Goal: Information Seeking & Learning: Learn about a topic

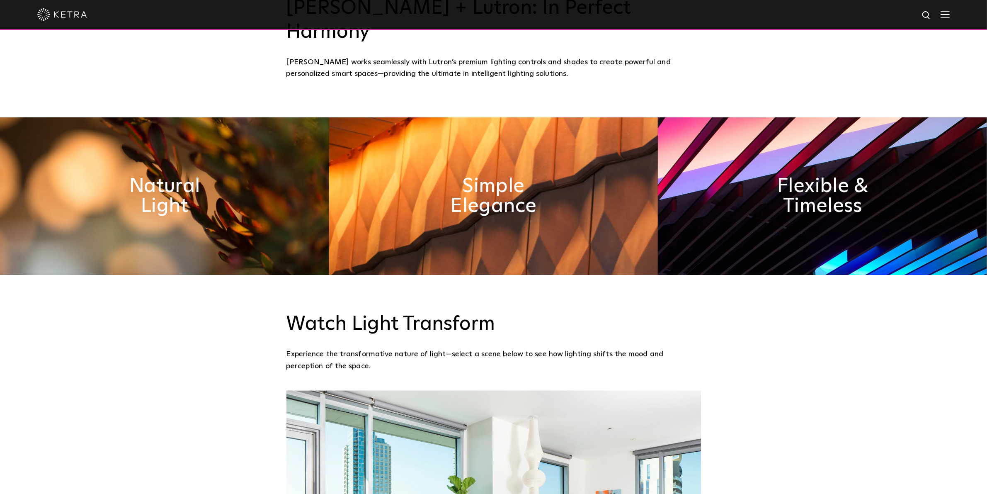
scroll to position [502, 0]
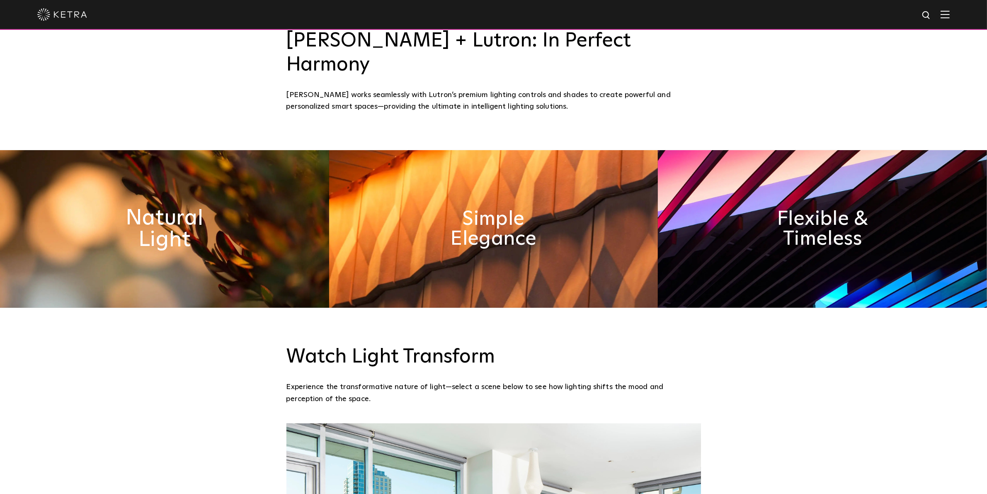
click at [165, 207] on h2 "Natural Light" at bounding box center [164, 229] width 129 height 44
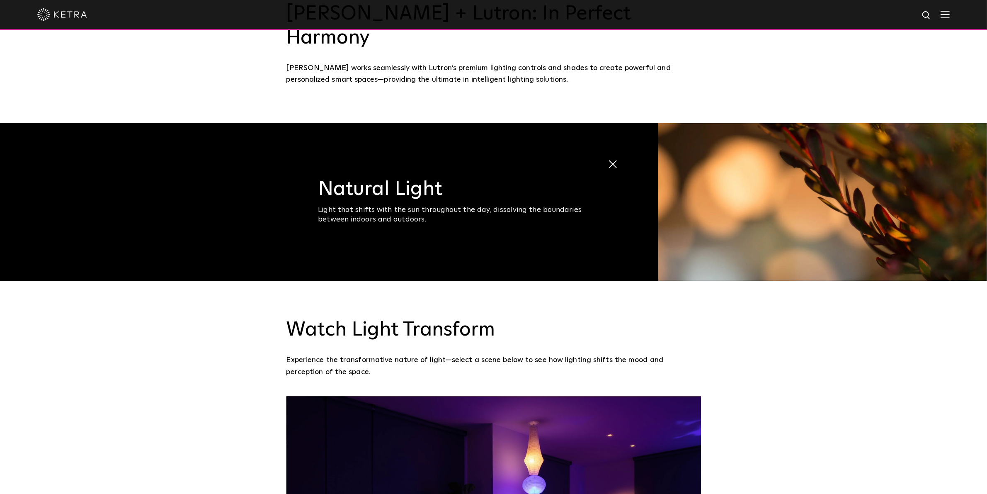
scroll to position [0, 0]
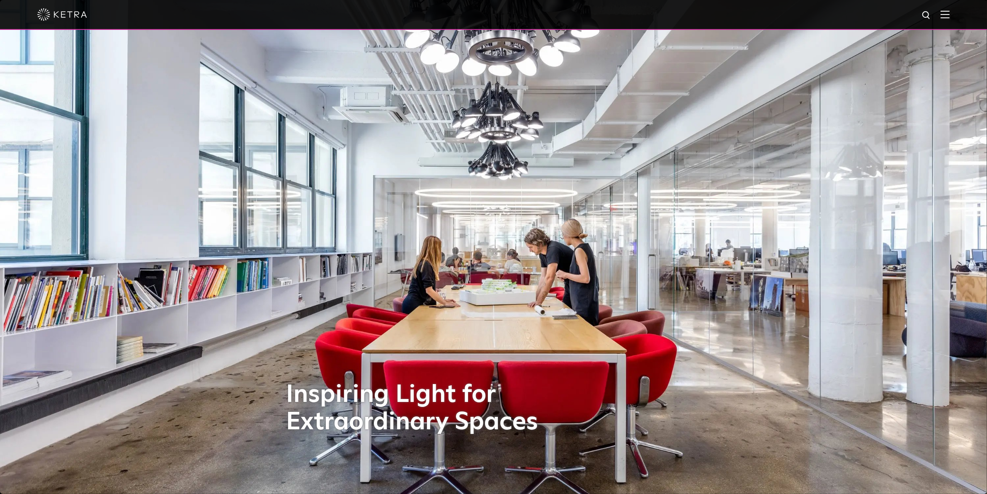
click at [950, 20] on div at bounding box center [493, 14] width 912 height 29
click at [950, 12] on img at bounding box center [945, 14] width 9 height 8
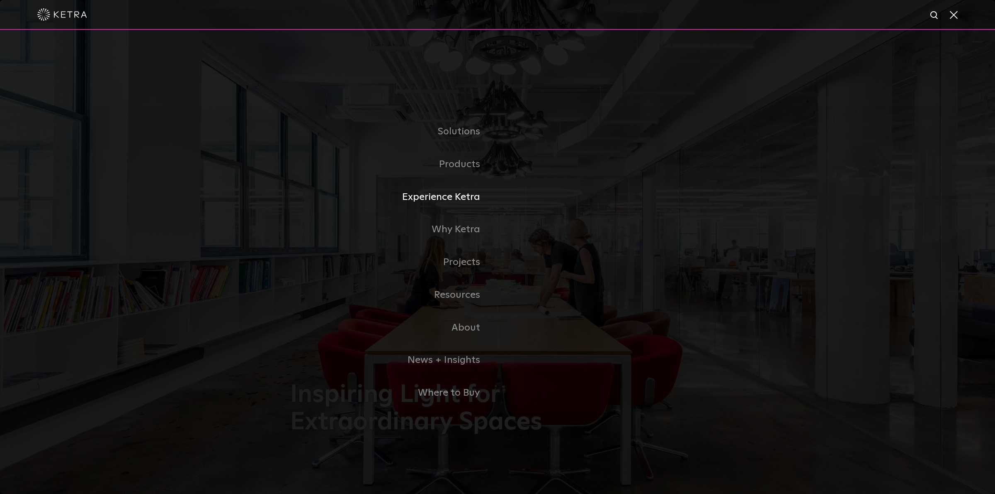
click at [462, 200] on link "Experience Ketra" at bounding box center [393, 197] width 207 height 33
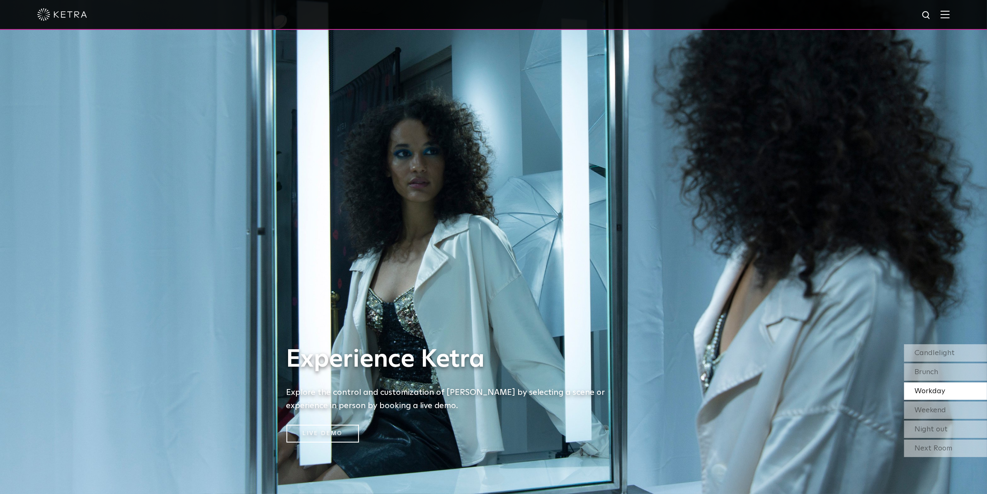
click at [961, 15] on div at bounding box center [493, 15] width 987 height 30
click at [950, 14] on img at bounding box center [945, 14] width 9 height 8
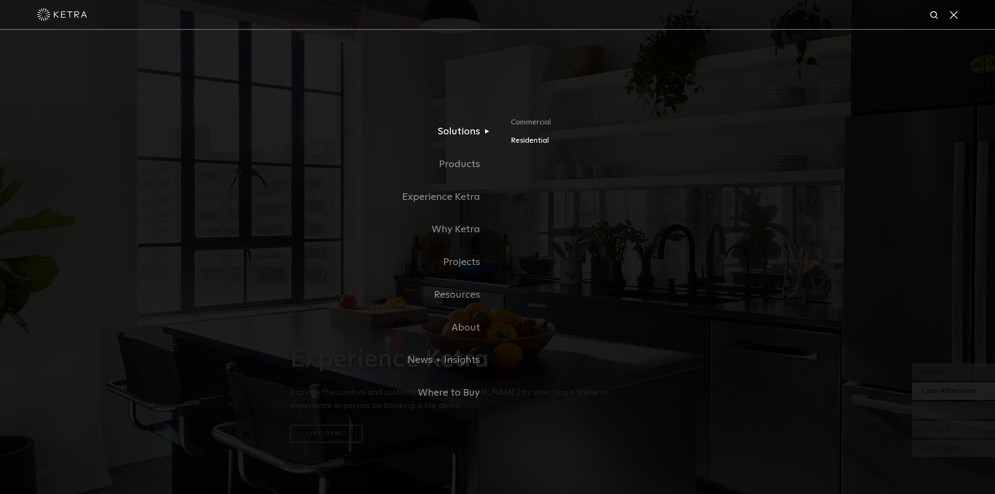
click at [529, 142] on link "Residential" at bounding box center [608, 141] width 194 height 12
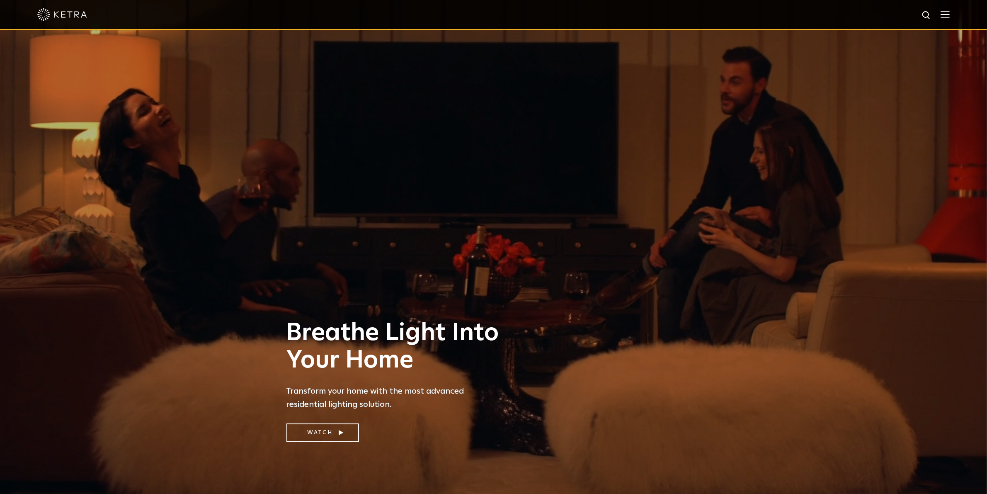
click at [932, 12] on img at bounding box center [927, 15] width 10 height 10
type input "color temperature"
click at [900, 9] on button "Search" at bounding box center [906, 15] width 12 height 12
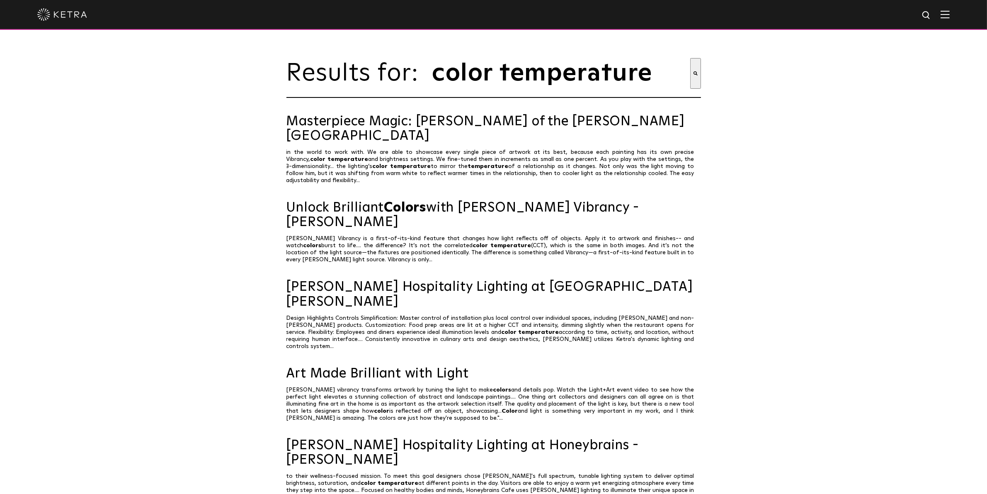
scroll to position [24, 0]
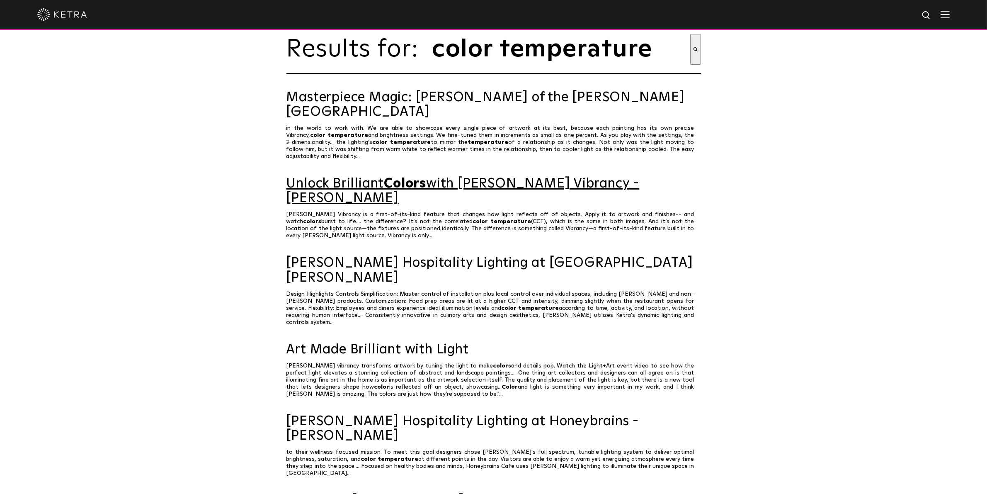
click at [566, 183] on link "Unlock Brilliant Colors with Ketra Vibrancy - Ketra" at bounding box center [493, 191] width 415 height 29
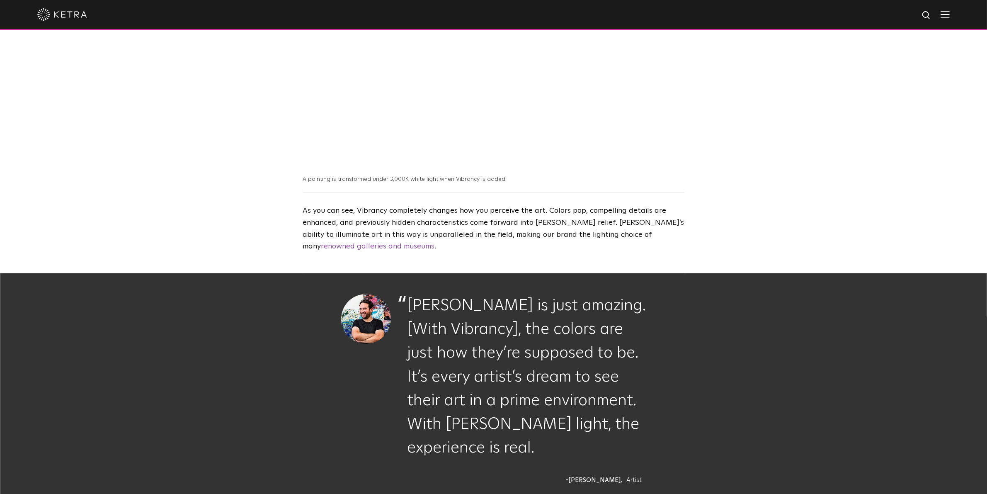
scroll to position [645, 0]
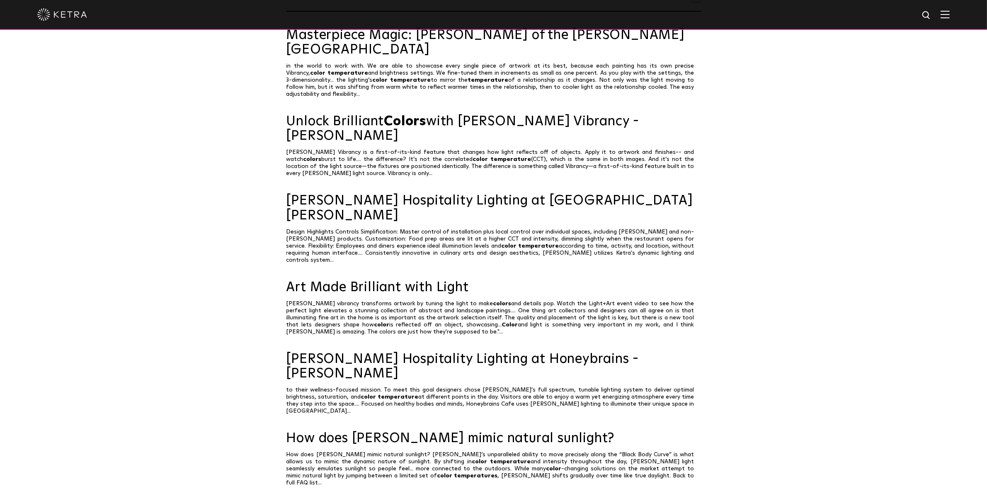
scroll to position [87, 0]
click at [425, 430] on link "How does [PERSON_NAME] mimic natural sunlight?" at bounding box center [493, 437] width 415 height 15
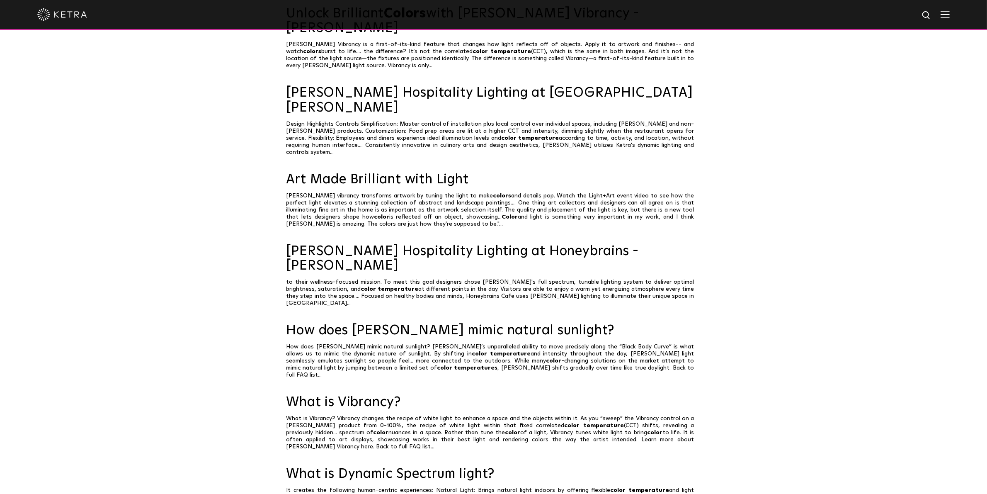
scroll to position [195, 0]
click at [415, 466] on link "What is Dynamic Spectrum light?" at bounding box center [493, 473] width 415 height 15
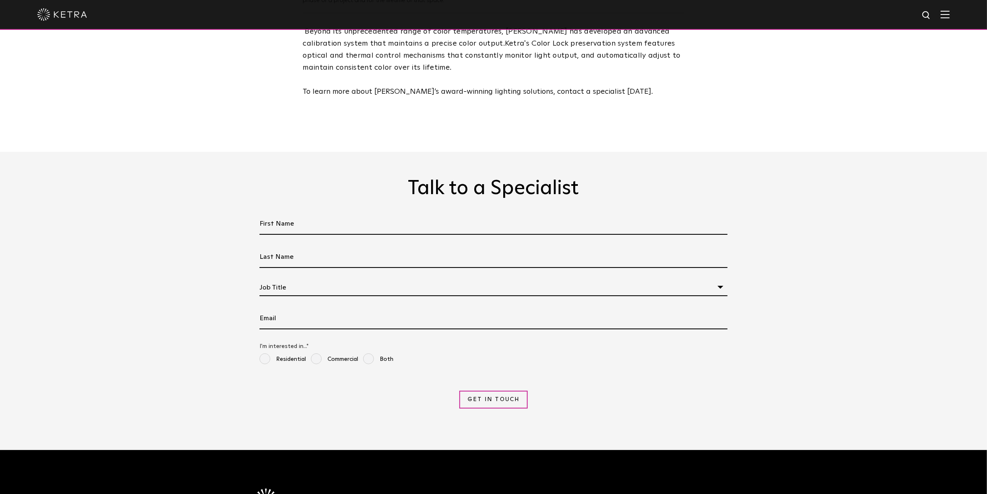
scroll to position [1580, 0]
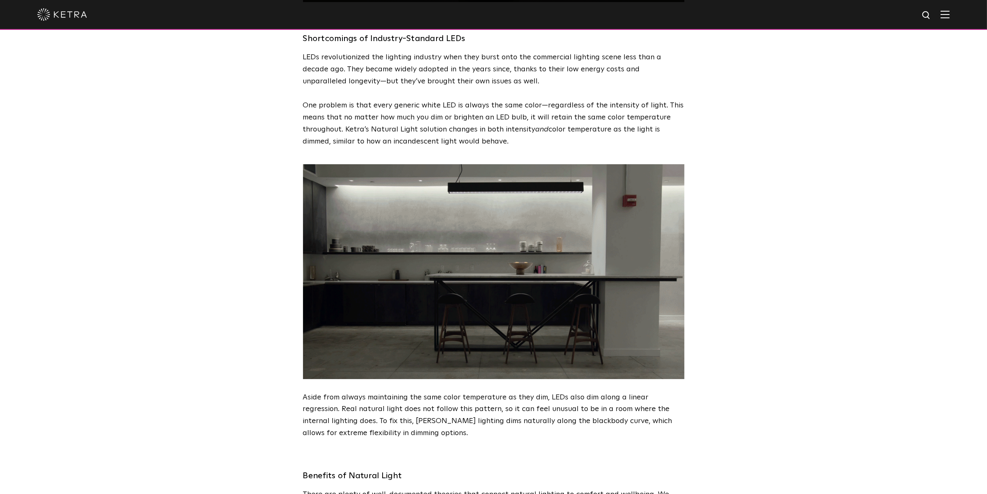
scroll to position [987, 0]
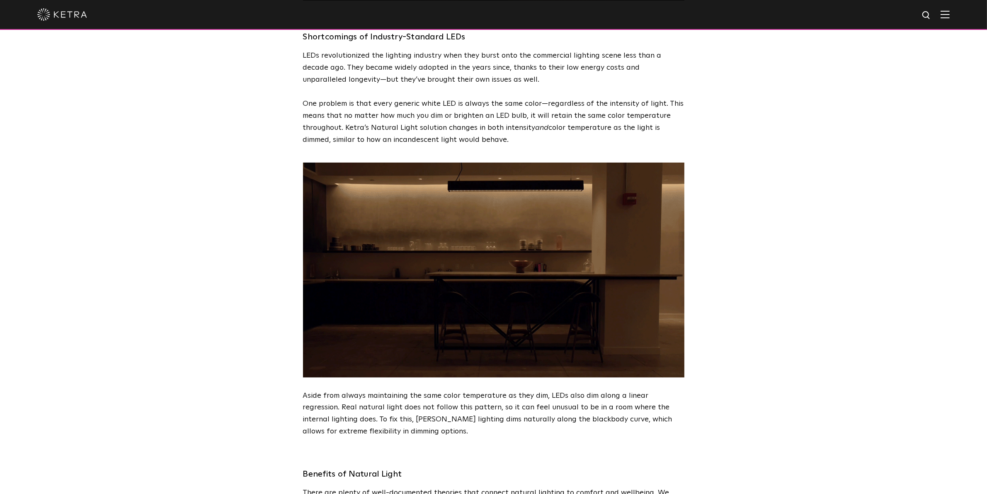
drag, startPoint x: 0, startPoint y: 0, endPoint x: 772, endPoint y: 345, distance: 845.6
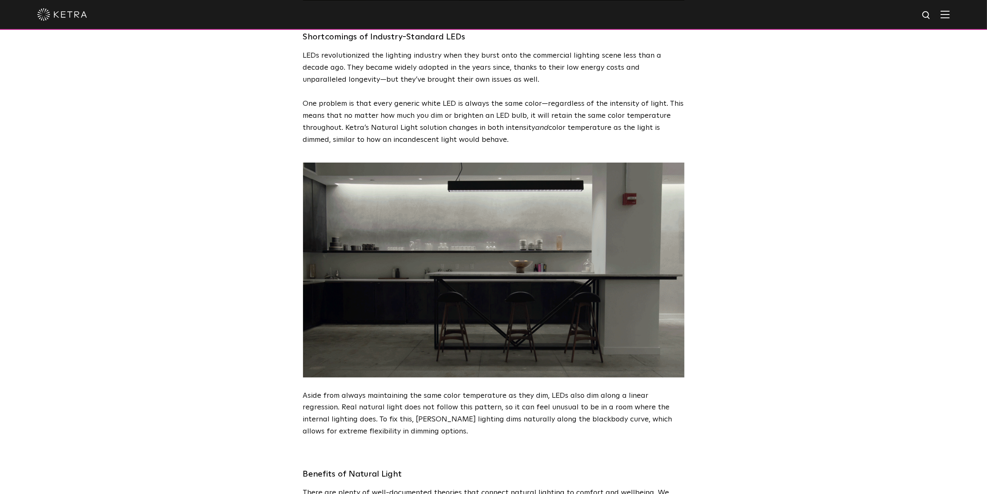
click at [772, 345] on div "Capturing the Dynamism of Natural Light Light in nature is a fluid presence in …" at bounding box center [493, 135] width 987 height 2244
